Goal: Information Seeking & Learning: Learn about a topic

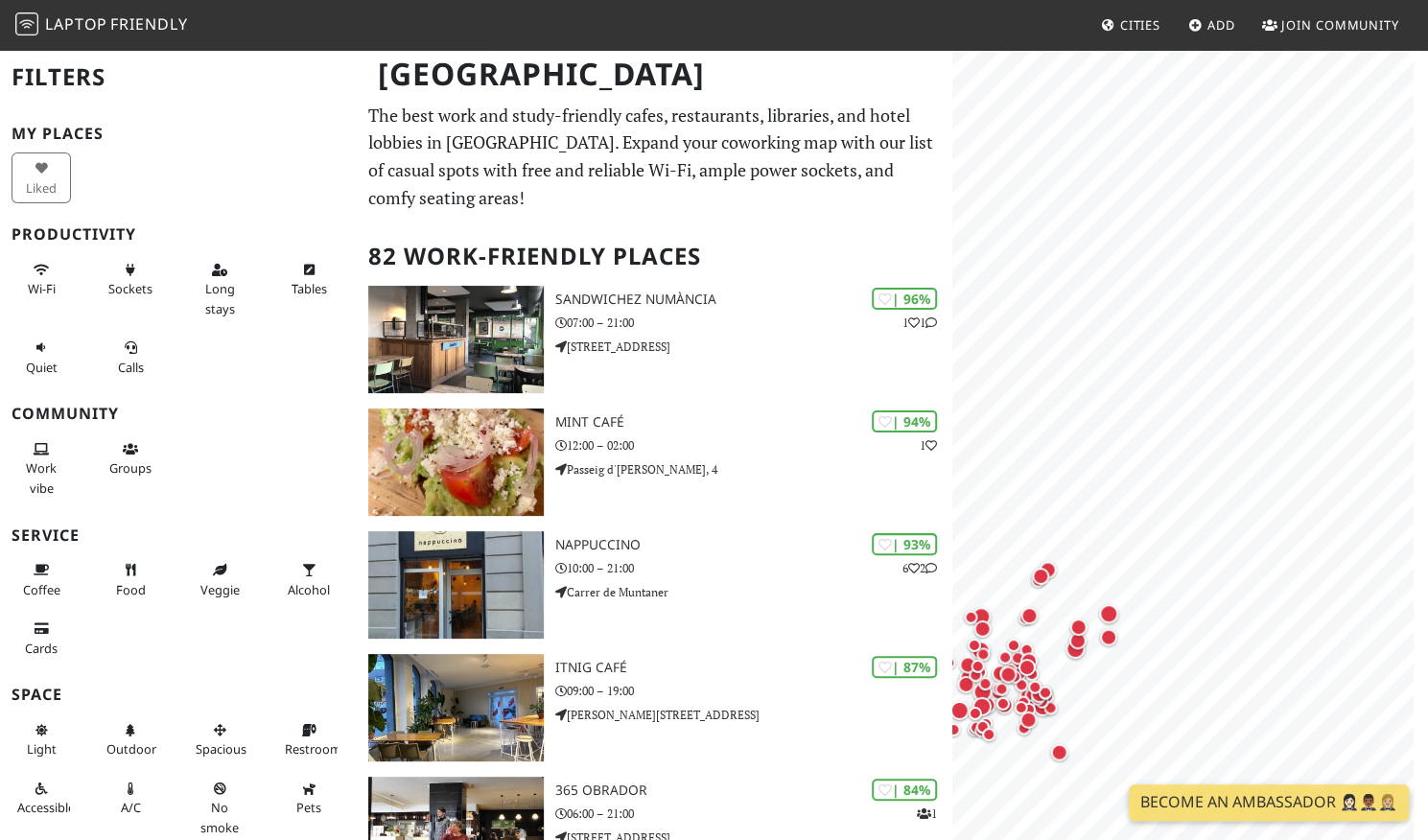
click at [1414, 510] on div "MapLibre | Protomaps © OpenStreetMap" at bounding box center [1190, 468] width 475 height 840
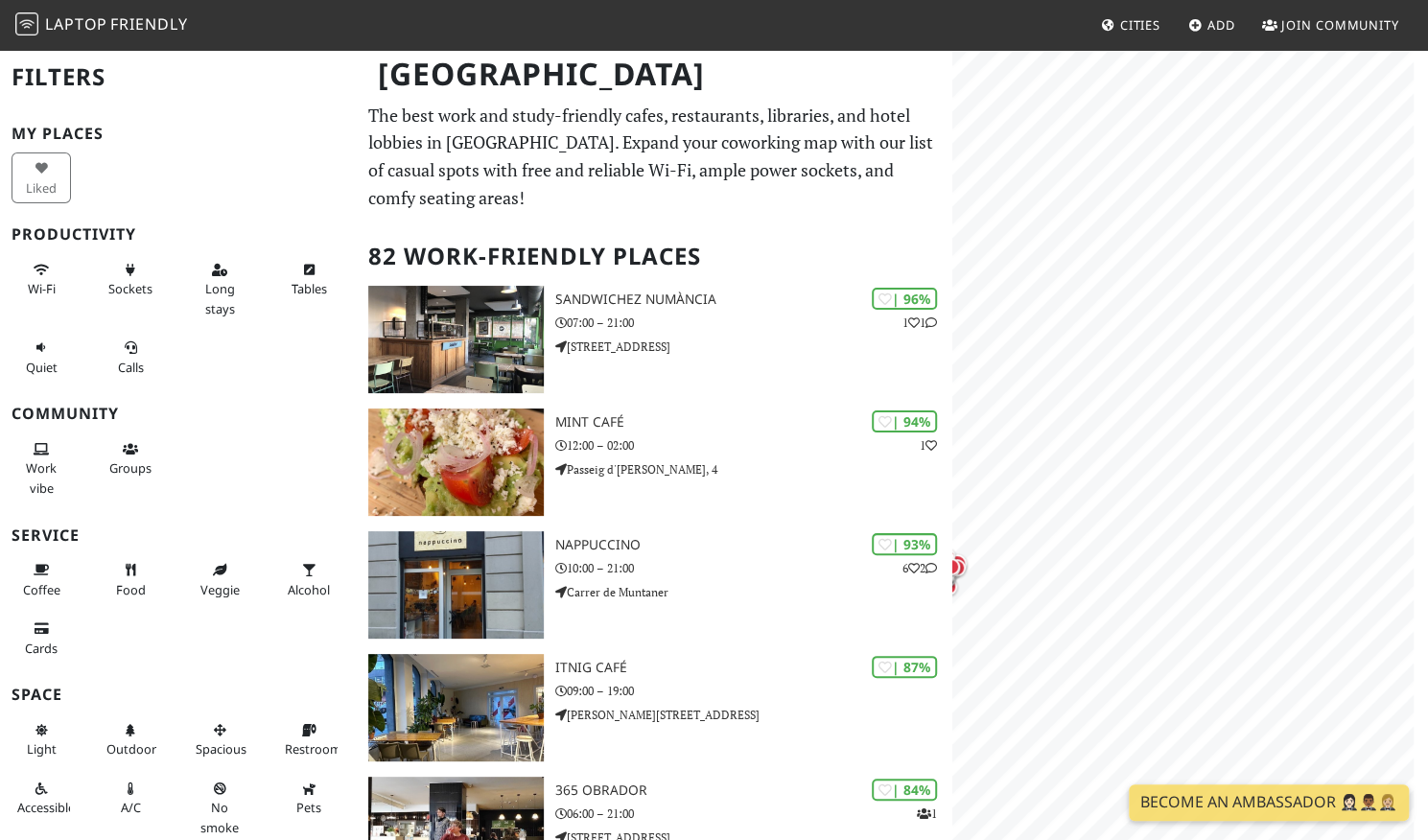
click at [1416, 415] on div "MapLibre | Protomaps © OpenStreetMap" at bounding box center [1190, 468] width 475 height 840
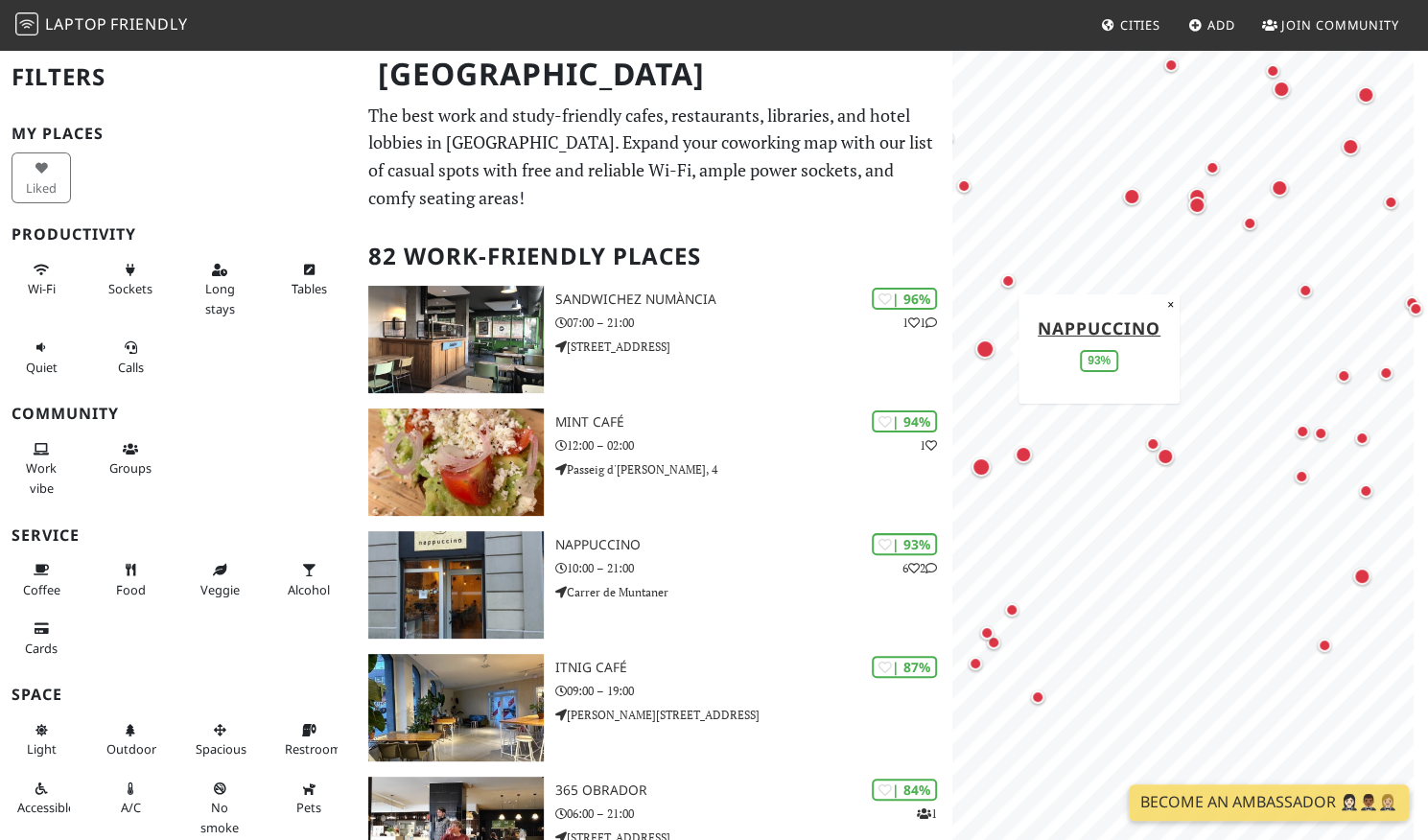
click at [984, 346] on div "Map marker" at bounding box center [985, 349] width 20 height 20
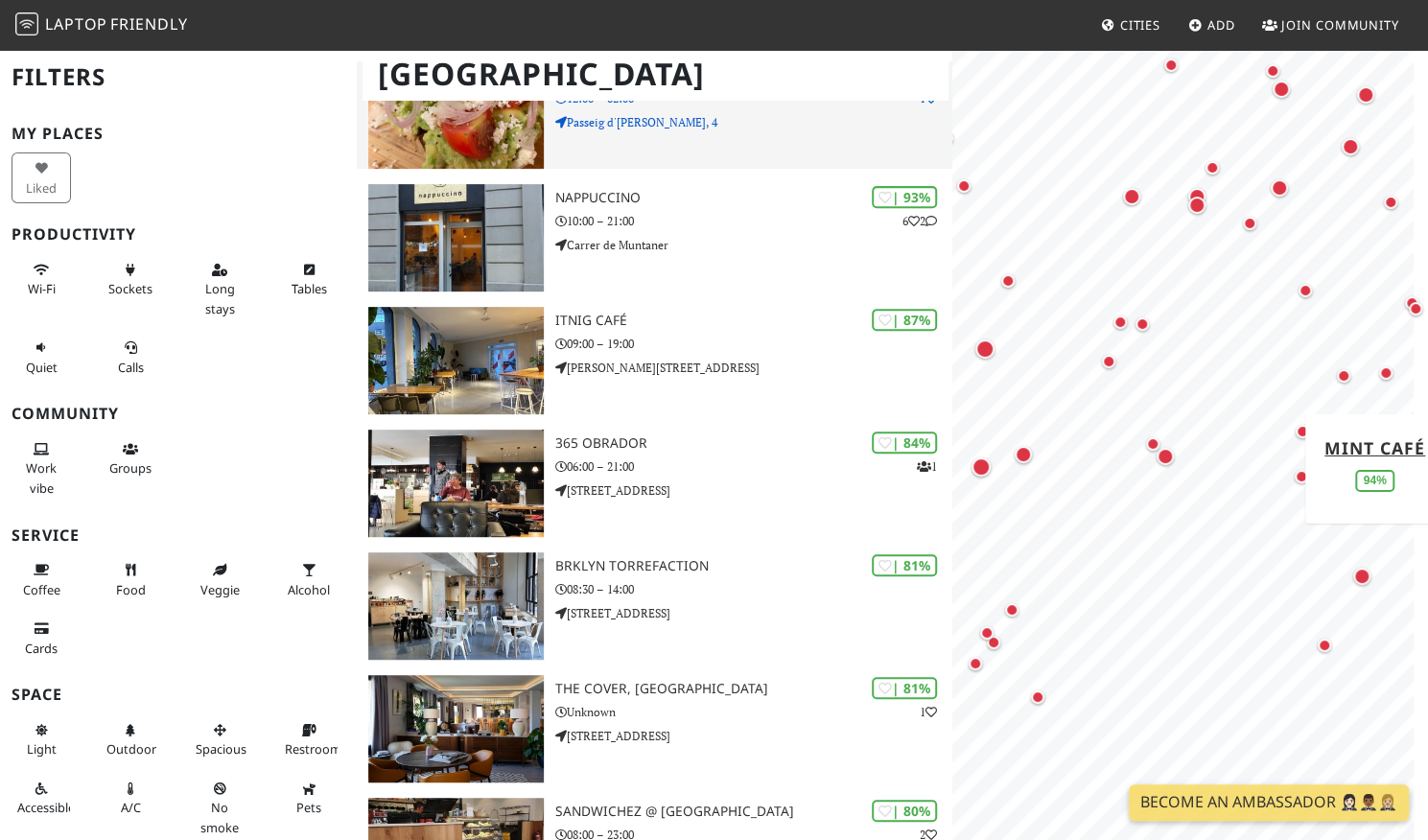
scroll to position [381, 0]
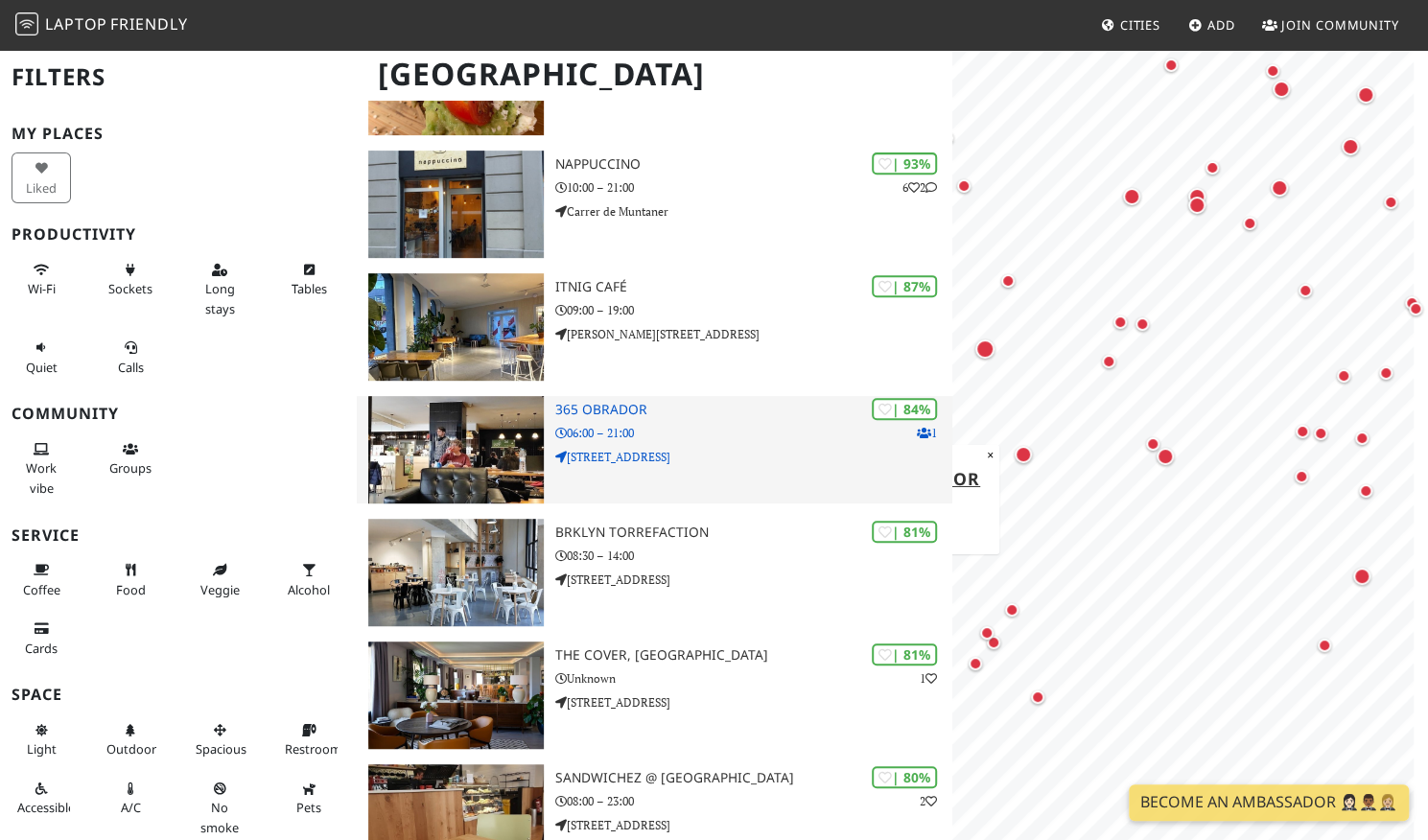
click at [625, 407] on h3 "365 Obrador" at bounding box center [754, 410] width 397 height 17
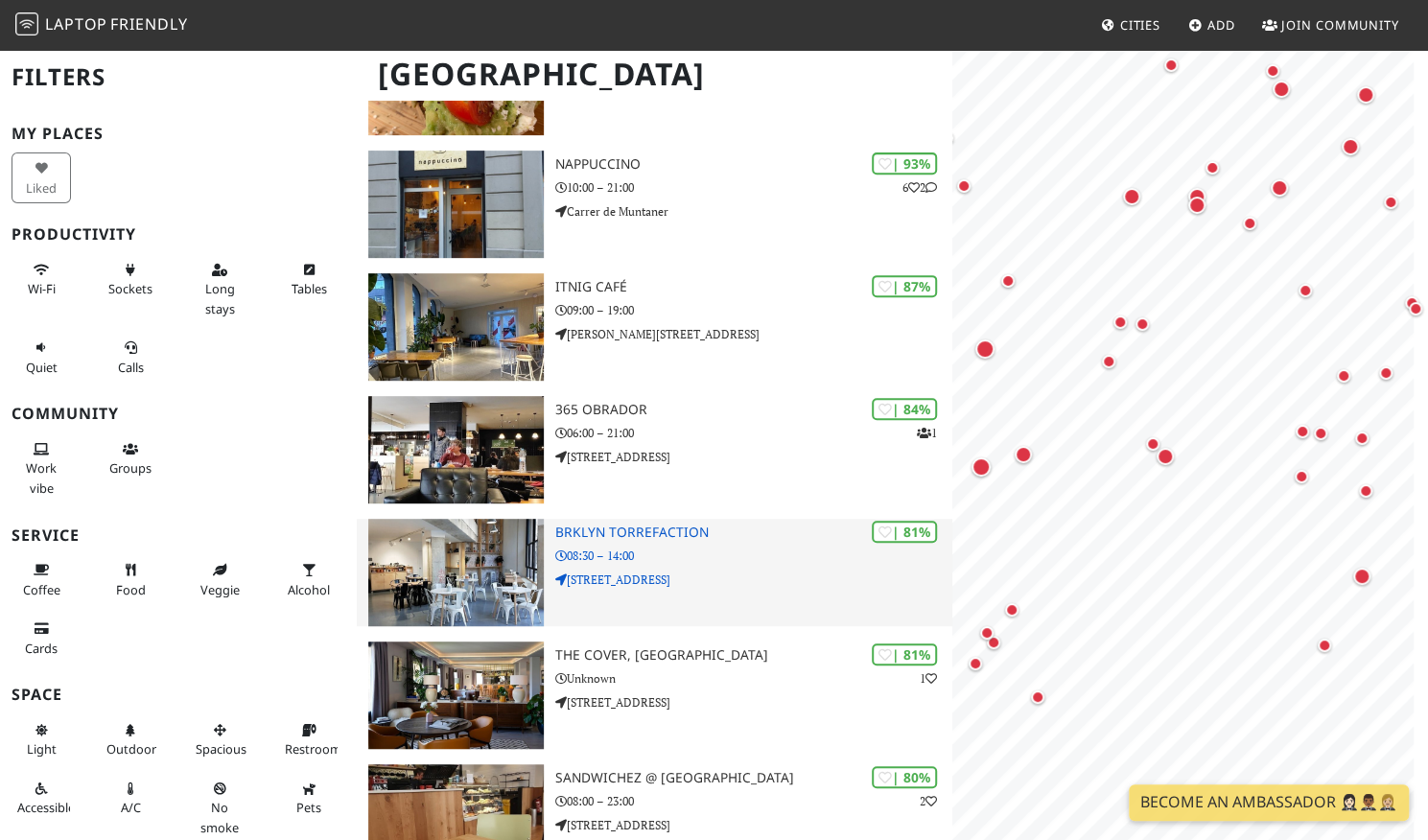
scroll to position [0, 0]
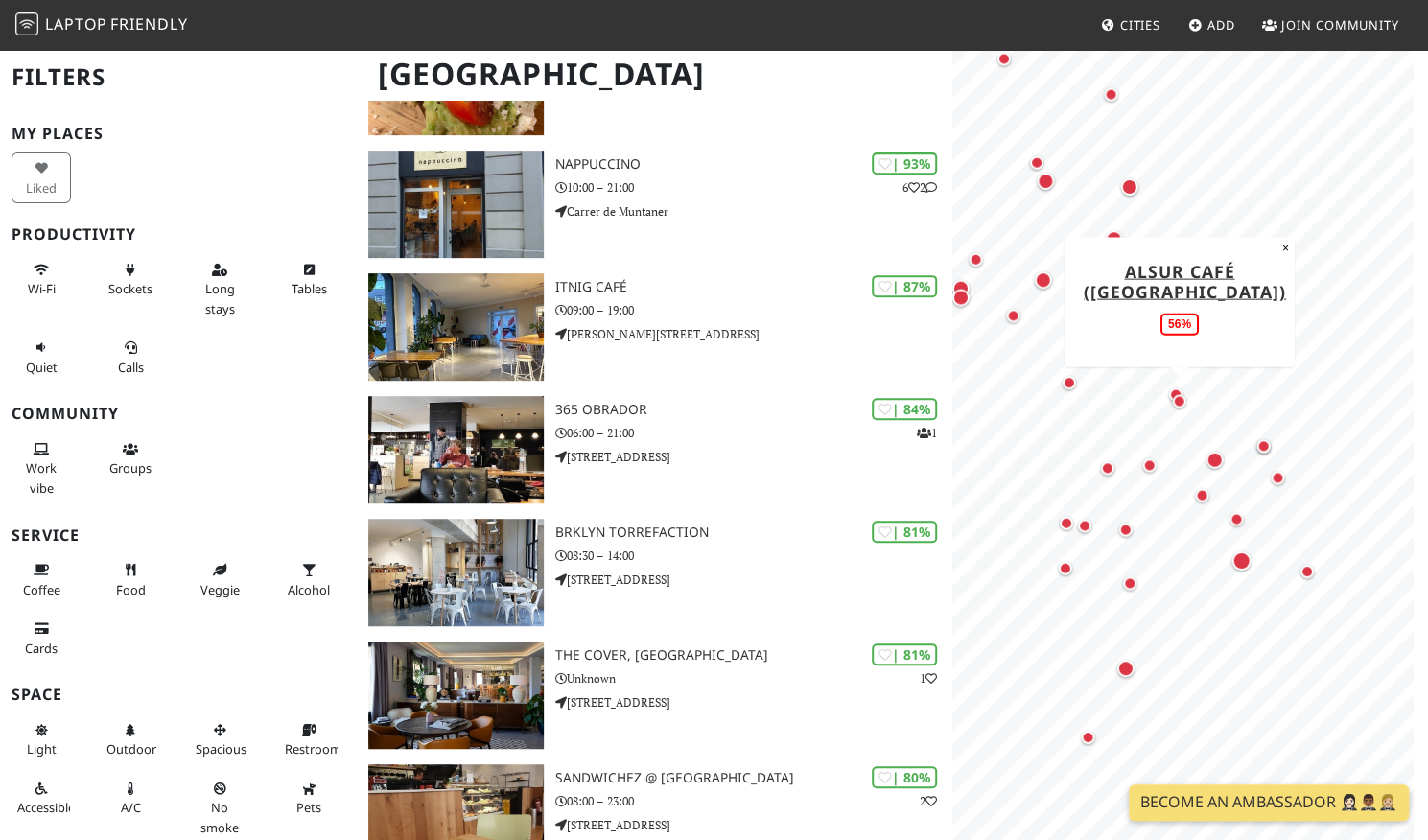
drag, startPoint x: 1183, startPoint y: 295, endPoint x: 1155, endPoint y: 486, distance: 193.0
click at [1155, 95] on div at bounding box center [1191, 95] width 453 height 0
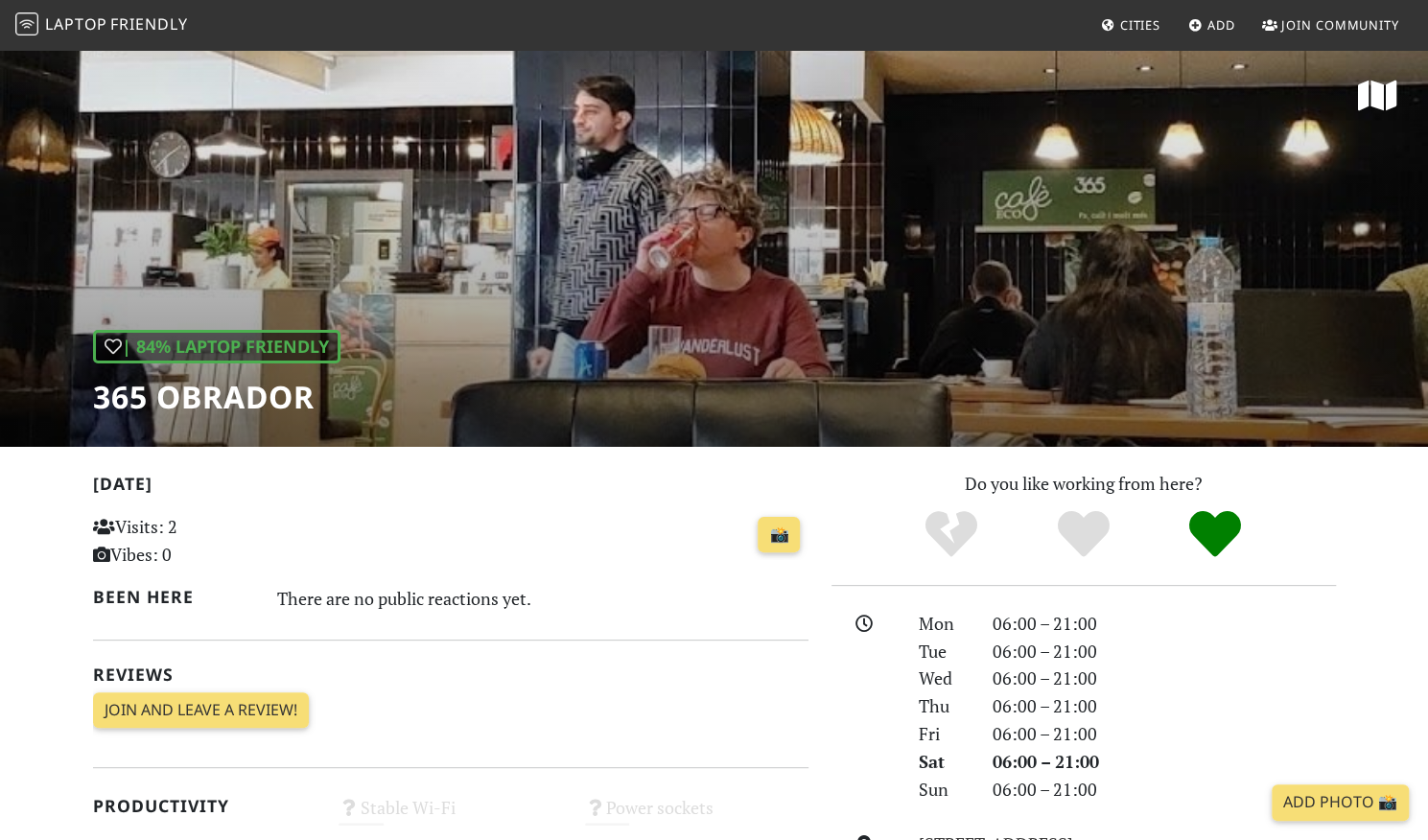
click at [542, 279] on div "| 84% Laptop Friendly 365 Obrador" at bounding box center [714, 247] width 1428 height 399
